Goal: Information Seeking & Learning: Learn about a topic

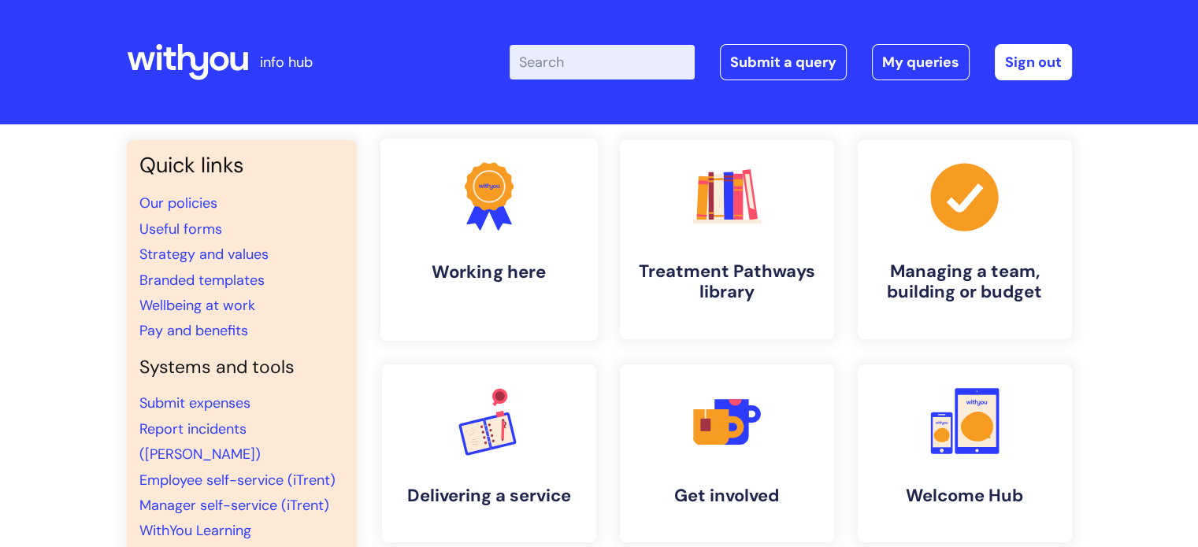
click at [451, 258] on link ".cls-1{fill:#f89b22;}.cls-1,.cls-2,.cls-3{stroke-width:0px;}.cls-2{fill:#2d3cff…" at bounding box center [488, 240] width 217 height 202
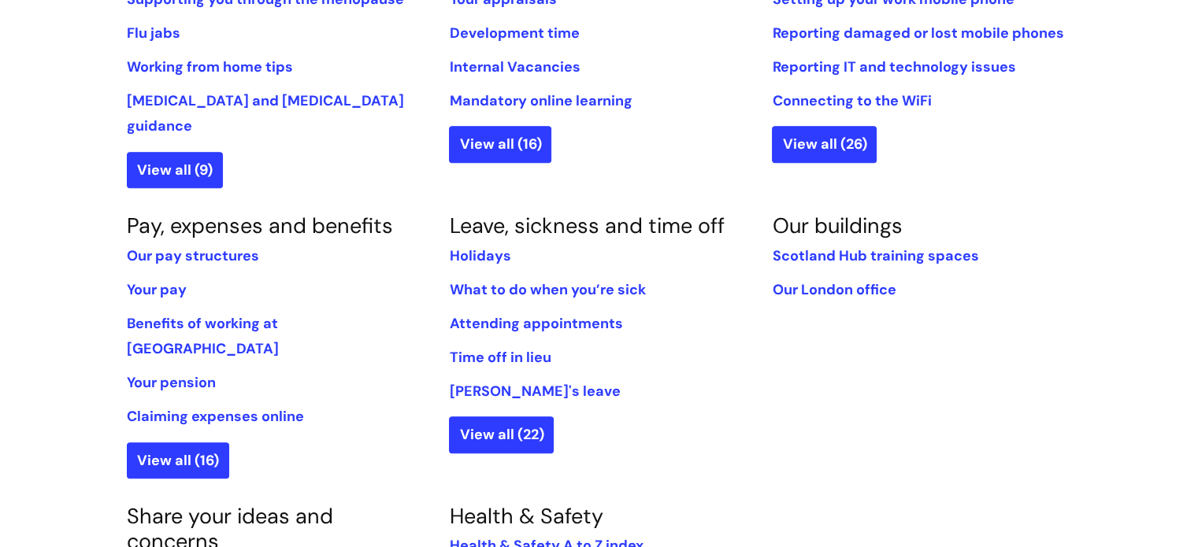
scroll to position [788, 0]
click at [516, 416] on link "View all (22)" at bounding box center [501, 434] width 105 height 36
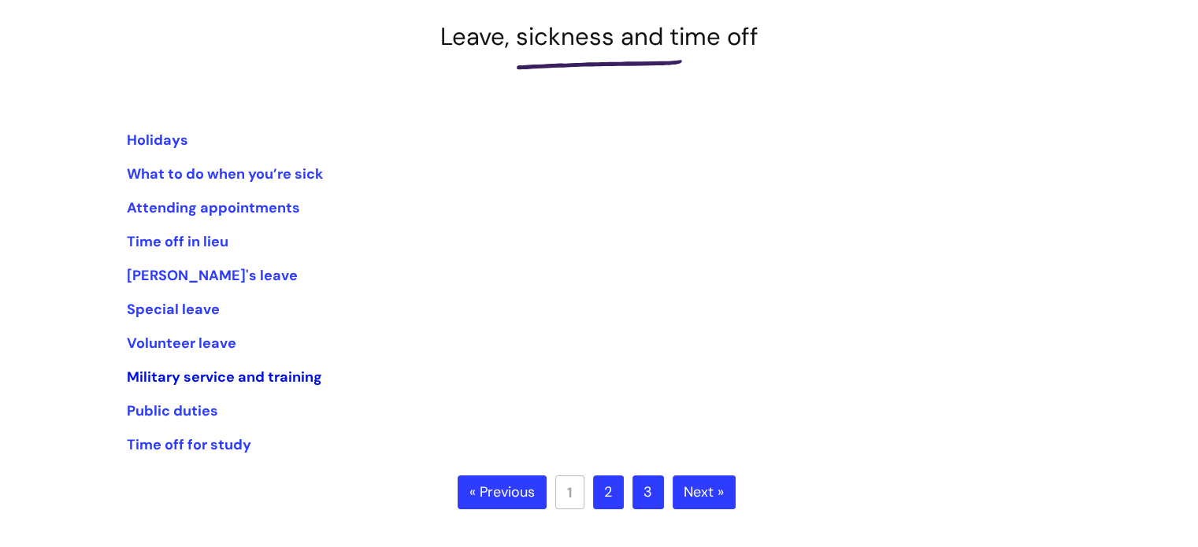
scroll to position [236, 0]
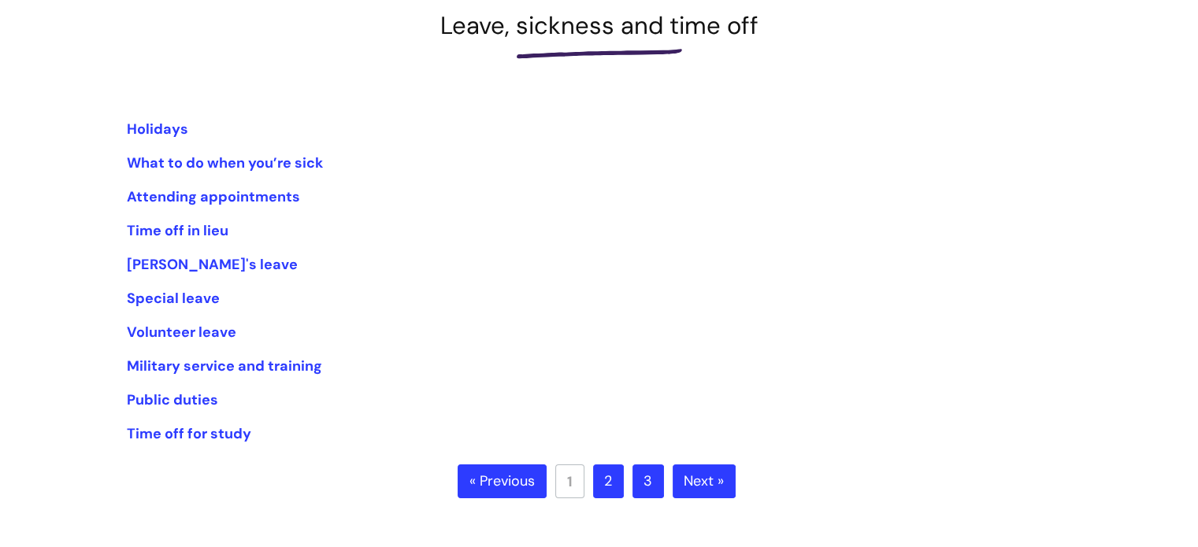
click at [608, 467] on link "2" at bounding box center [608, 482] width 31 height 35
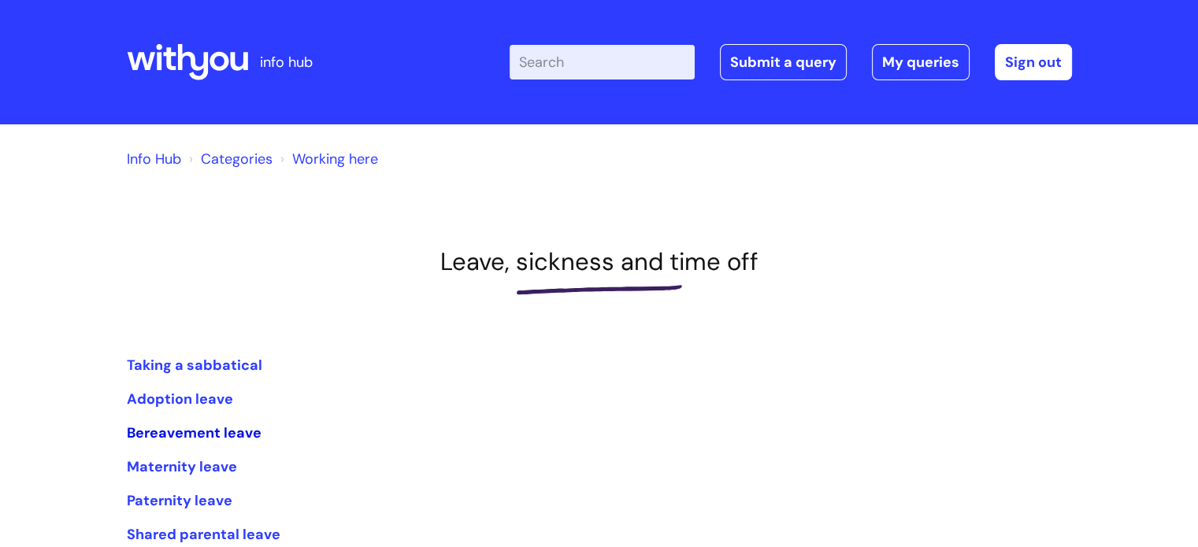
click at [209, 437] on link "Bereavement leave" at bounding box center [194, 433] width 135 height 19
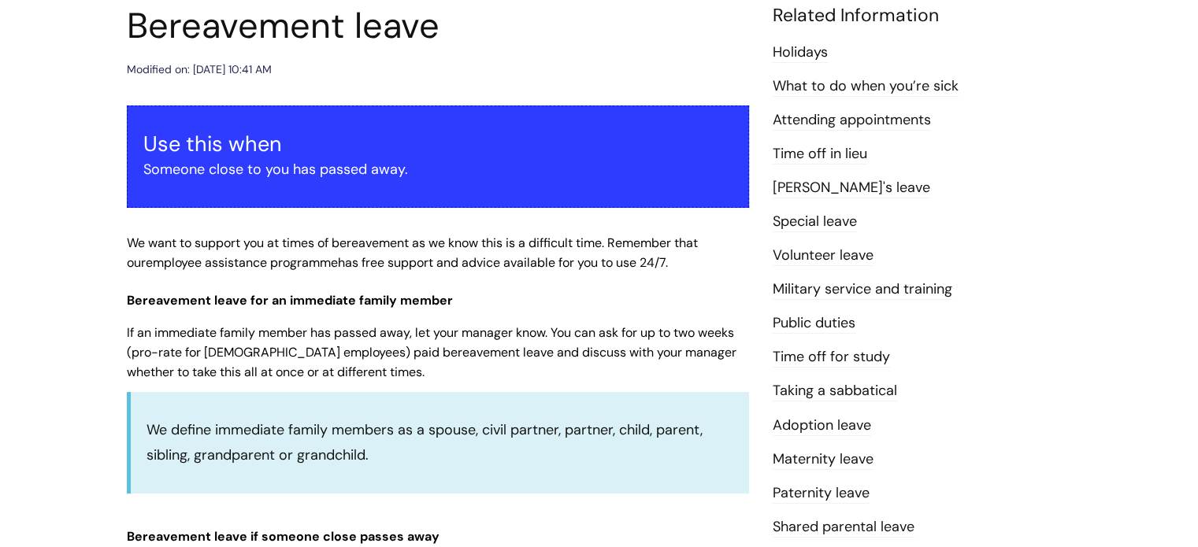
scroll to position [236, 0]
